Goal: Task Accomplishment & Management: Manage account settings

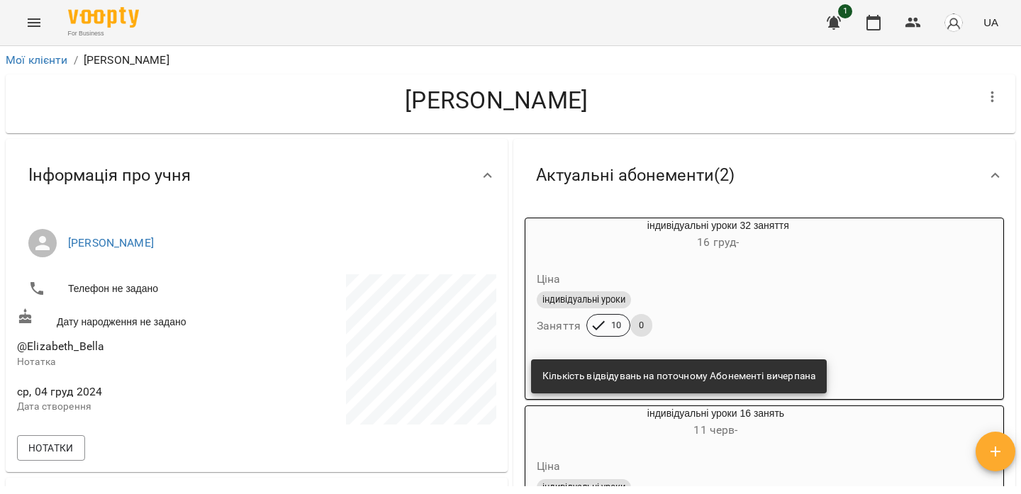
click at [40, 28] on icon "Menu" at bounding box center [34, 22] width 17 height 17
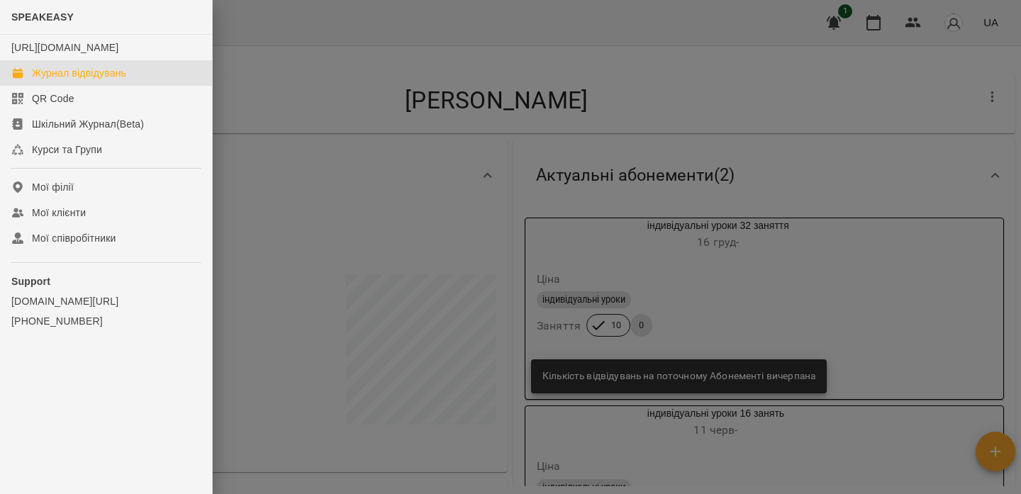
click at [116, 80] on div "Журнал відвідувань" at bounding box center [79, 73] width 94 height 14
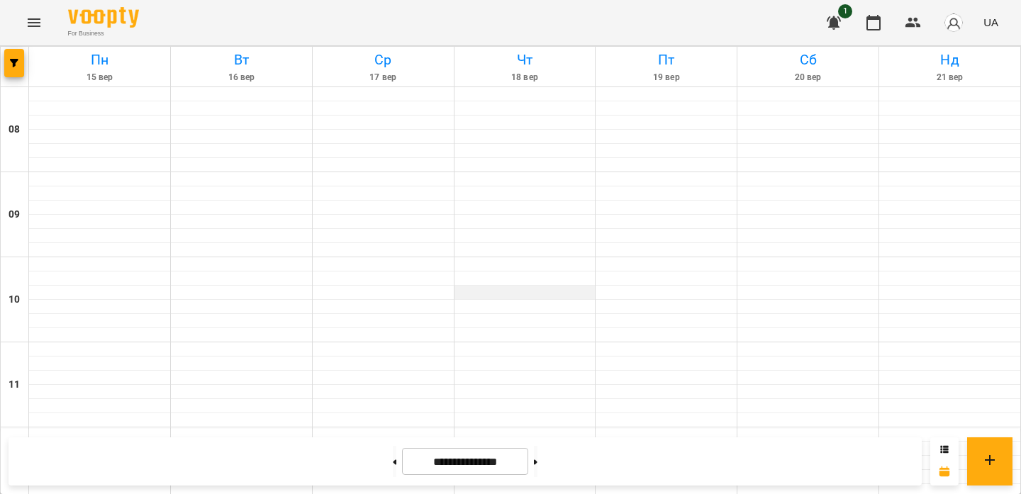
scroll to position [486, 0]
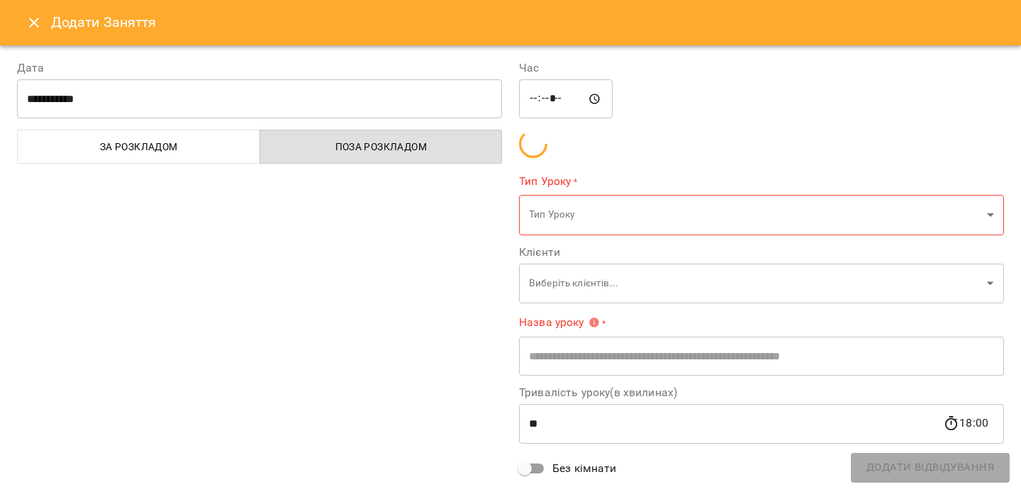
type input "**********"
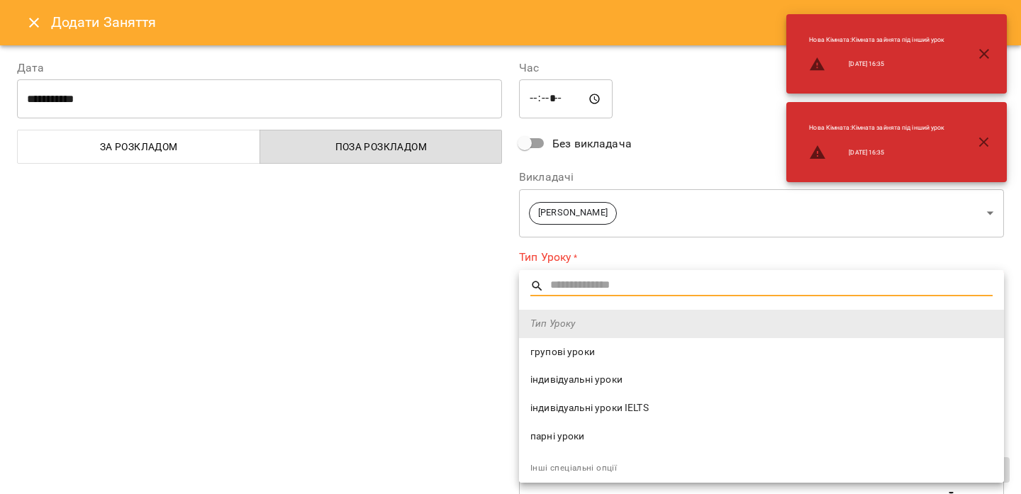
click at [614, 379] on span "індивідуальні уроки" at bounding box center [761, 380] width 462 height 14
type input "**********"
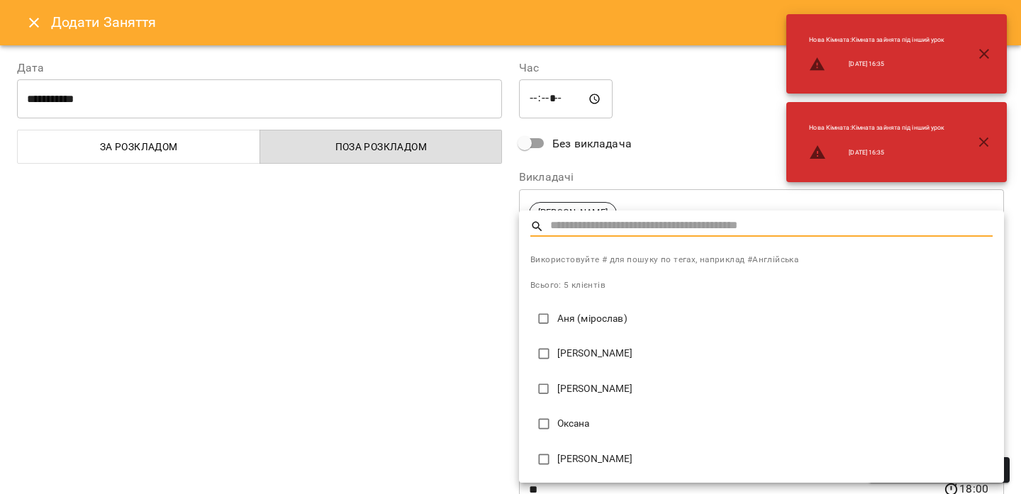
click at [584, 315] on p "Аня (мірослав)" at bounding box center [774, 319] width 435 height 14
type input "**********"
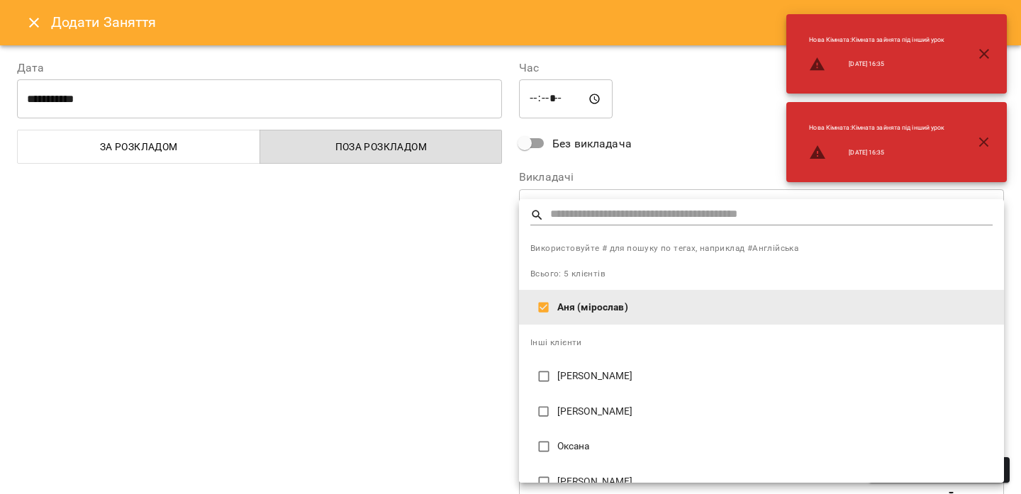
click at [439, 359] on div at bounding box center [510, 247] width 1021 height 494
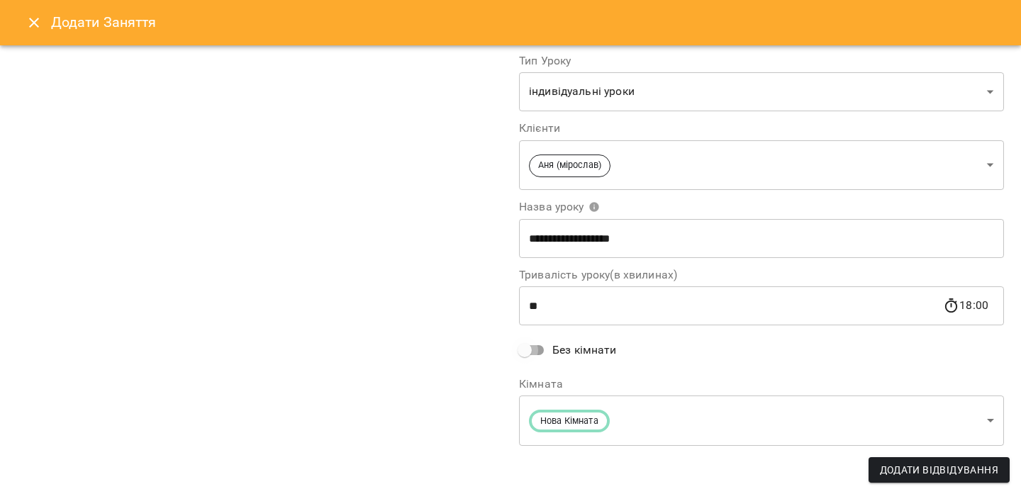
scroll to position [103, 0]
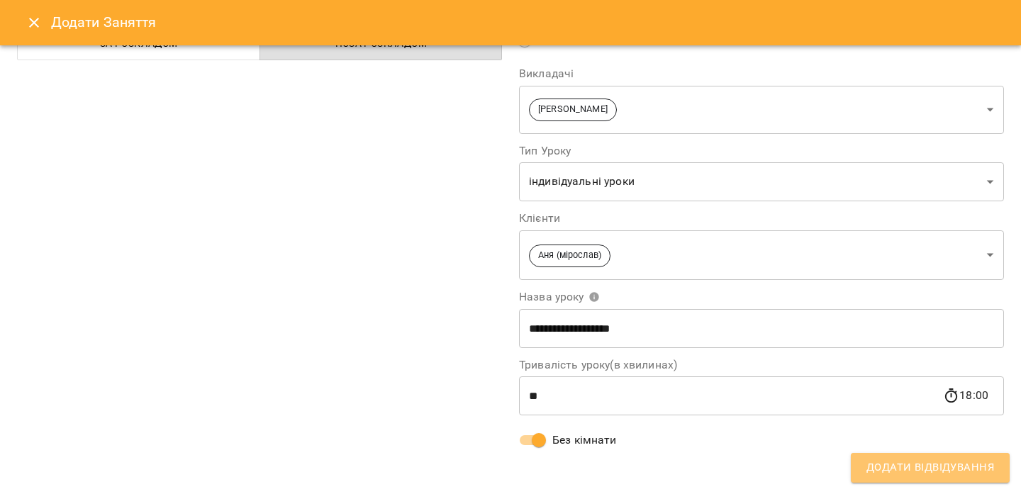
click at [878, 469] on span "Додати Відвідування" at bounding box center [930, 468] width 128 height 18
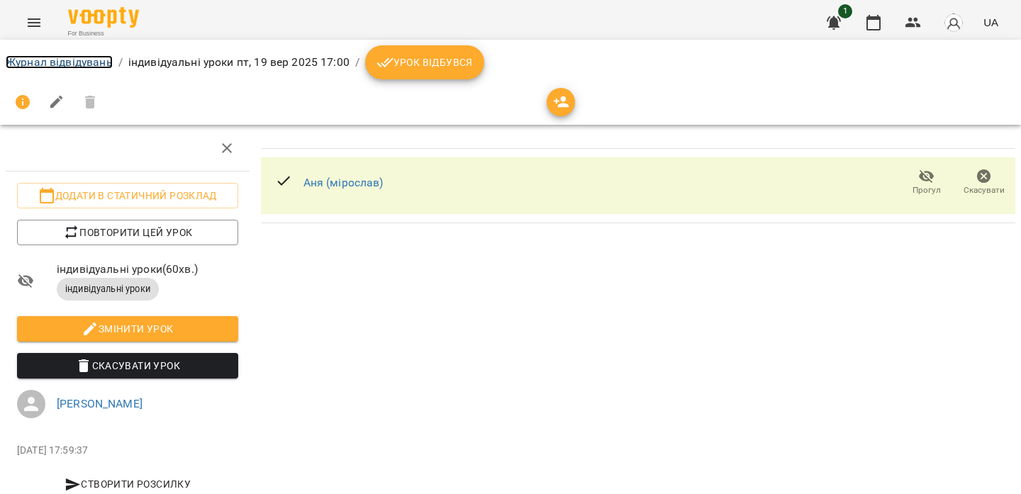
click at [96, 62] on link "Журнал відвідувань" at bounding box center [59, 61] width 107 height 13
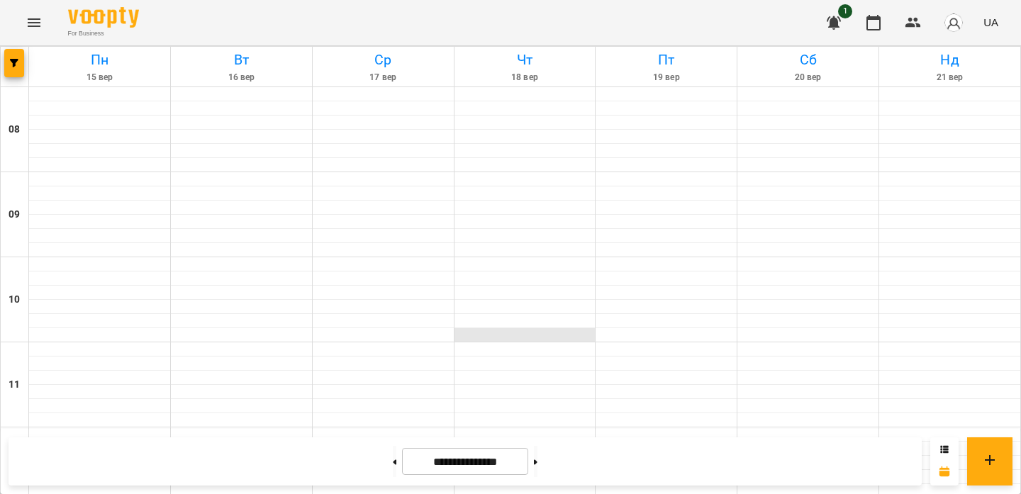
scroll to position [565, 0]
click at [393, 457] on button at bounding box center [395, 461] width 4 height 31
click at [537, 459] on icon at bounding box center [536, 462] width 4 height 6
type input "**********"
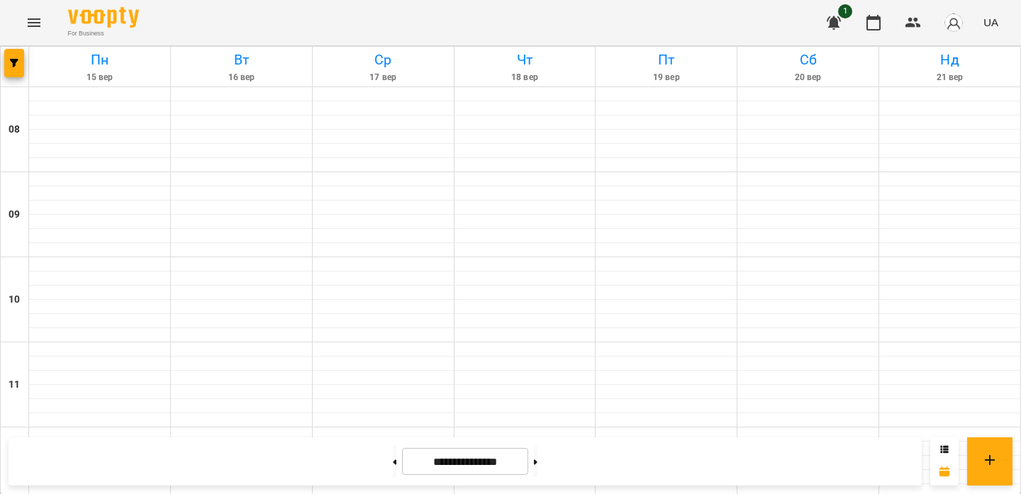
scroll to position [507, 0]
click at [35, 23] on icon "Menu" at bounding box center [34, 22] width 13 height 9
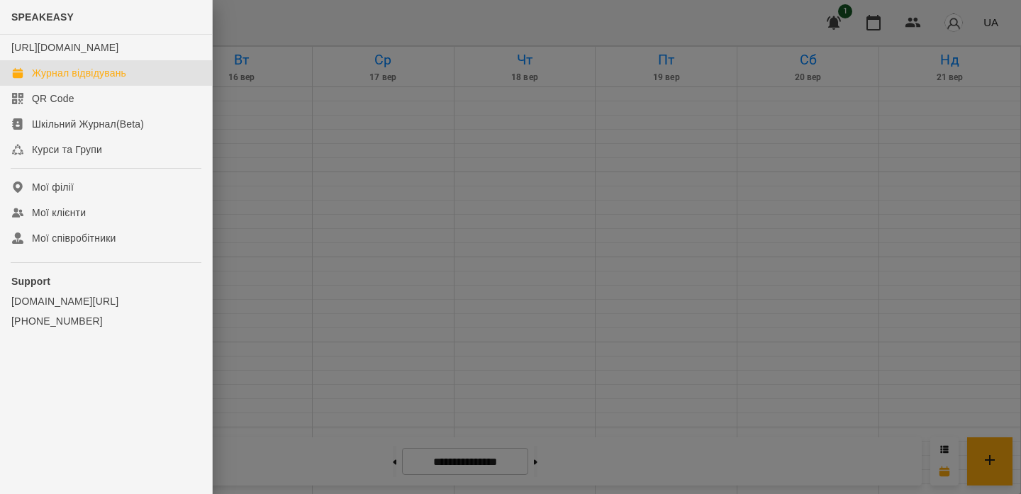
click at [90, 80] on div "Журнал відвідувань" at bounding box center [79, 73] width 94 height 14
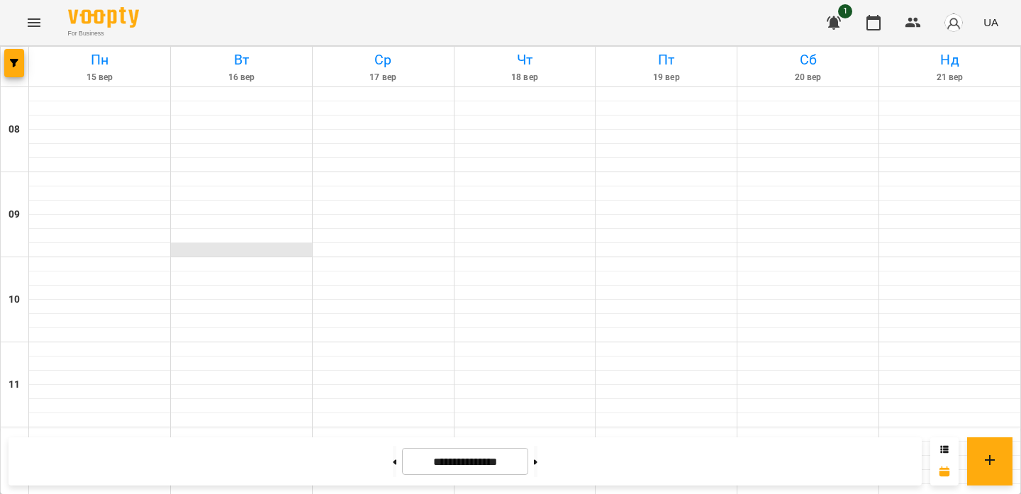
scroll to position [600, 0]
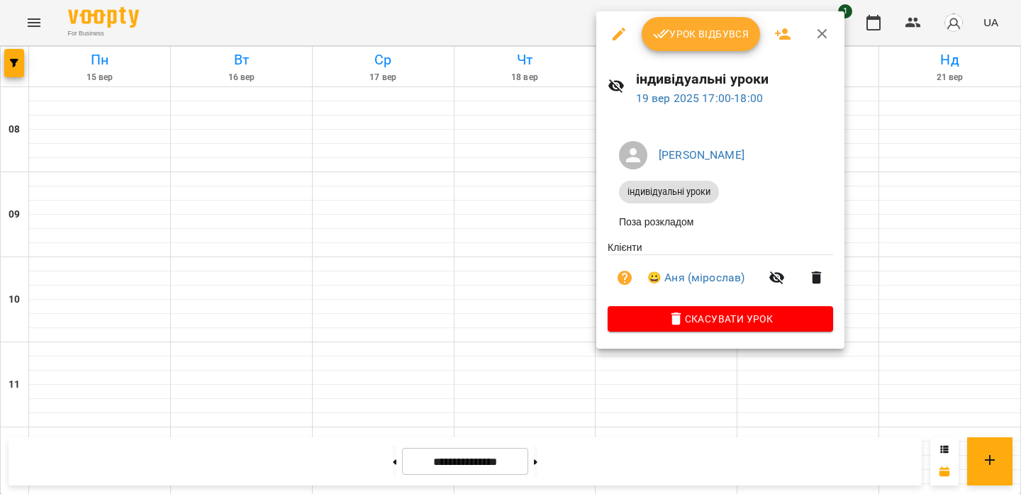
click at [681, 34] on span "Урок відбувся" at bounding box center [701, 34] width 96 height 17
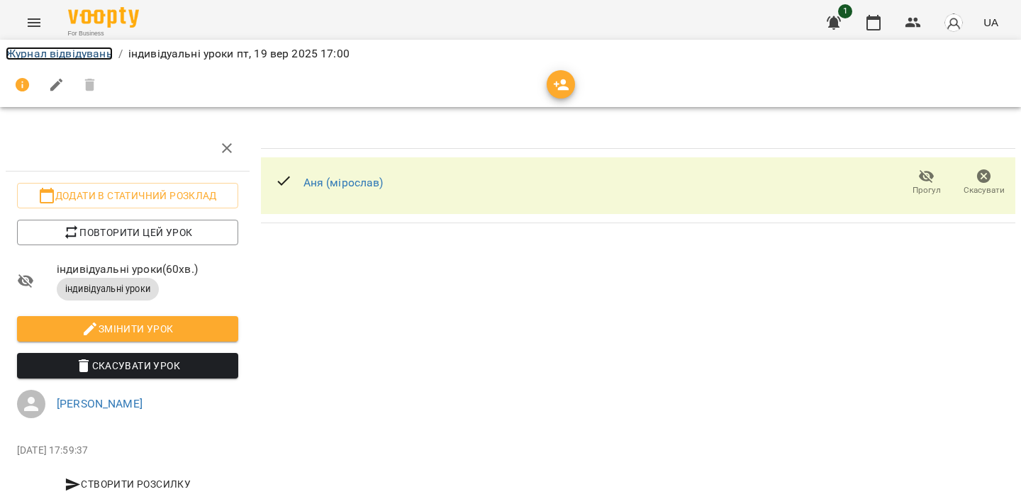
click at [98, 53] on link "Журнал відвідувань" at bounding box center [59, 53] width 107 height 13
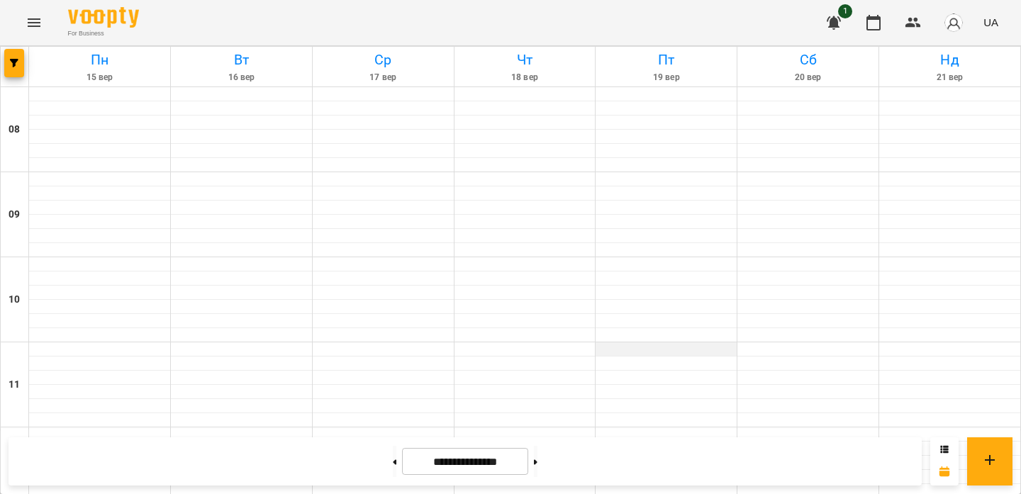
scroll to position [578, 0]
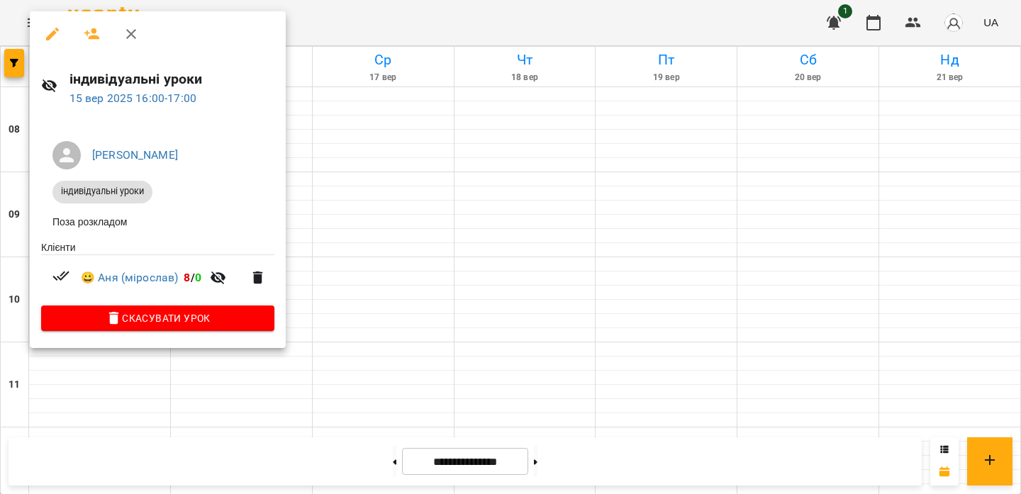
click at [427, 20] on div at bounding box center [510, 247] width 1021 height 494
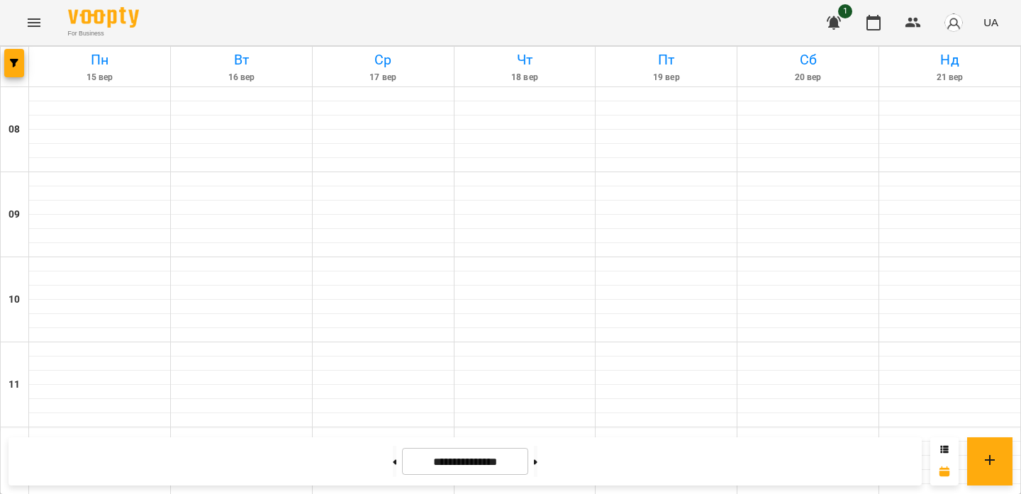
scroll to position [529, 0]
